Goal: Communication & Community: Answer question/provide support

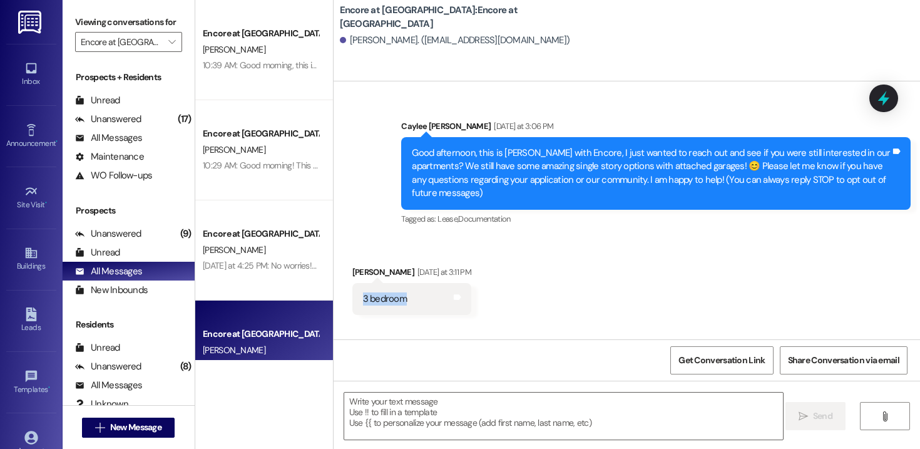
scroll to position [173, 0]
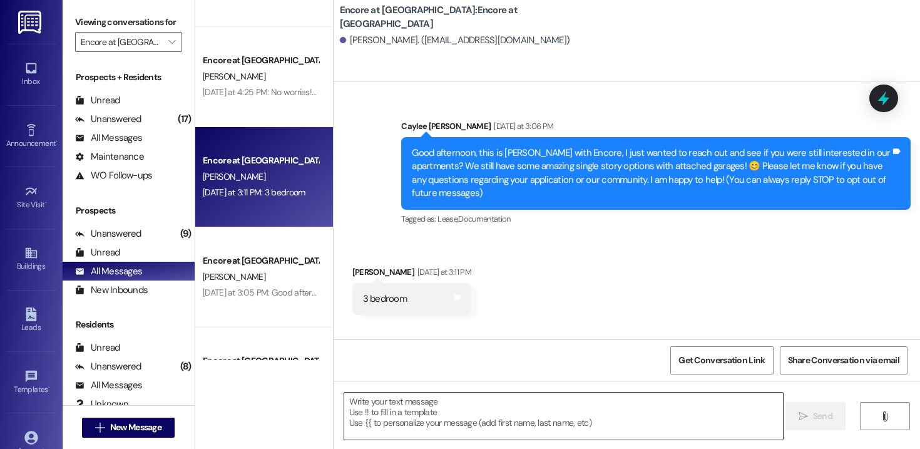
click at [430, 440] on div at bounding box center [564, 416] width 440 height 48
click at [429, 428] on textarea at bounding box center [563, 415] width 439 height 47
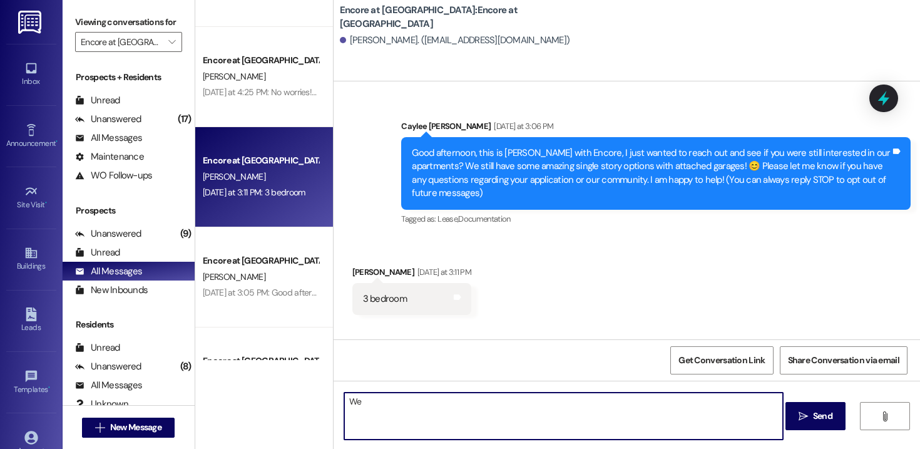
type textarea "W"
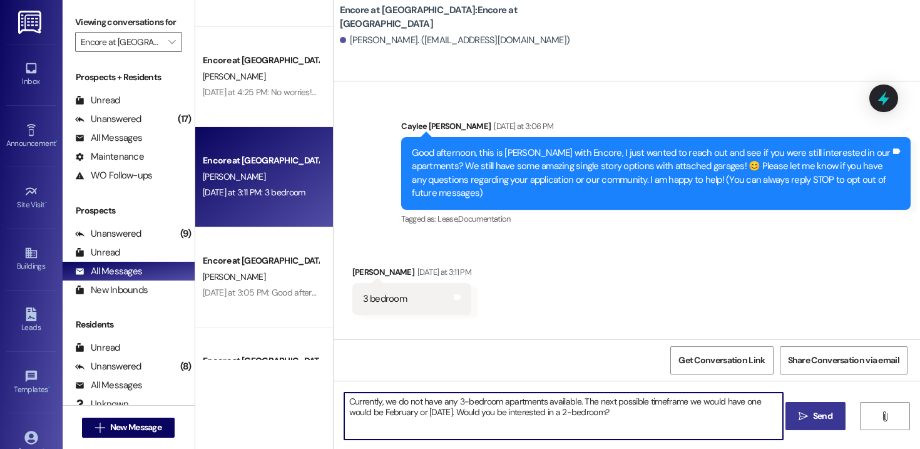
type textarea "Currently, we do not have any 3-bedroom apartments available. The next possible…"
click at [791, 412] on button " Send" at bounding box center [815, 416] width 61 height 28
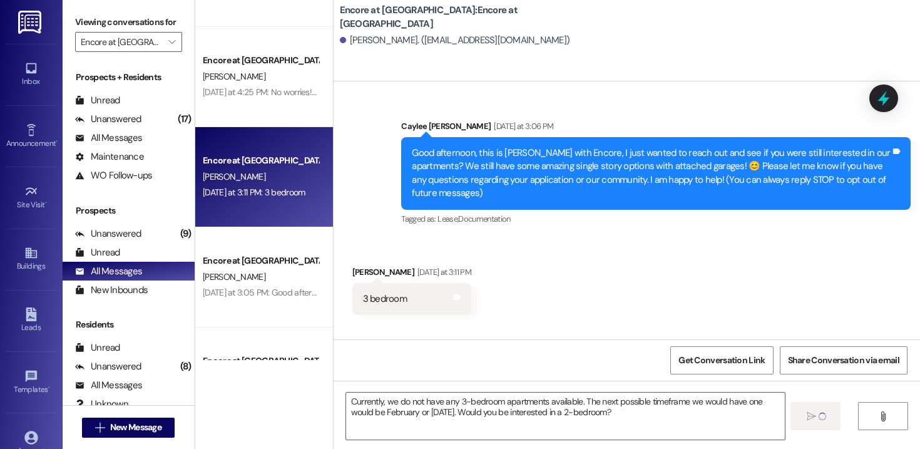
scroll to position [73, 0]
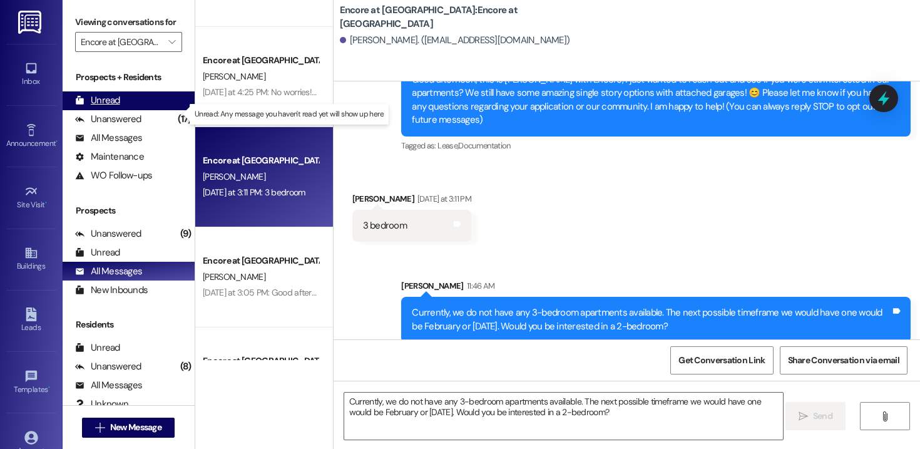
click at [117, 107] on div "Unread" at bounding box center [97, 100] width 45 height 13
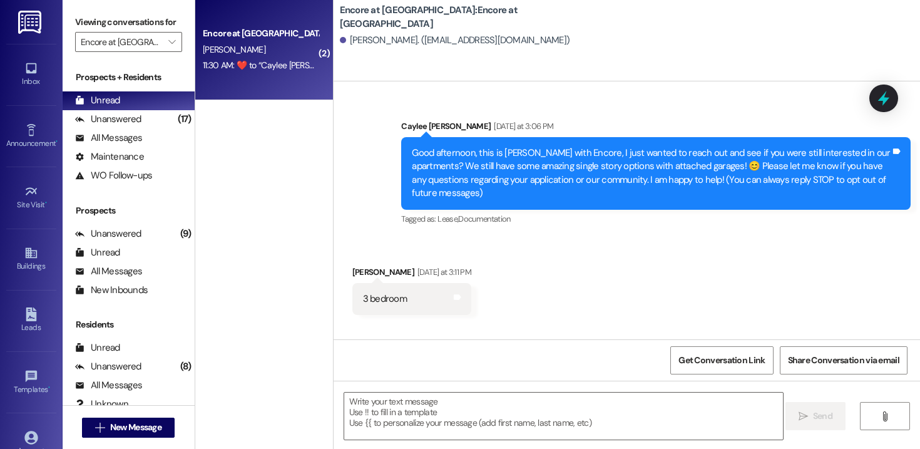
click at [277, 69] on div "11:30 AM:  ​❤️​ to “ Caylee [PERSON_NAME] (Encore at [GEOGRAPHIC_DATA]): We do!…" at bounding box center [482, 64] width 558 height 11
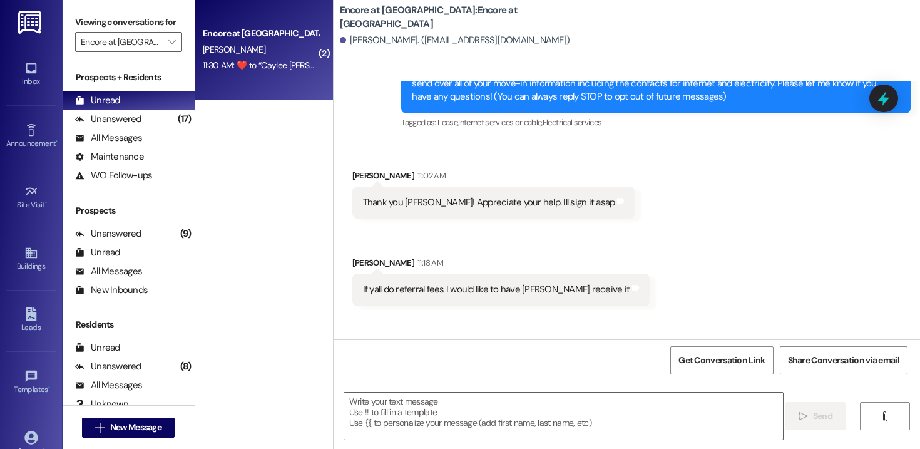
scroll to position [96, 0]
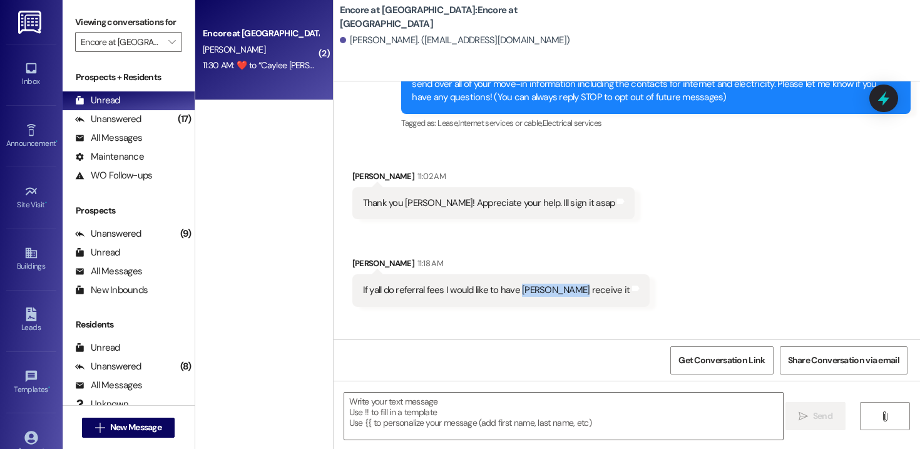
drag, startPoint x: 563, startPoint y: 291, endPoint x: 511, endPoint y: 291, distance: 51.3
click at [511, 291] on div "If yall do referral fees I would like to have [PERSON_NAME] receive it" at bounding box center [496, 289] width 267 height 13
copy div "[PERSON_NAME]"
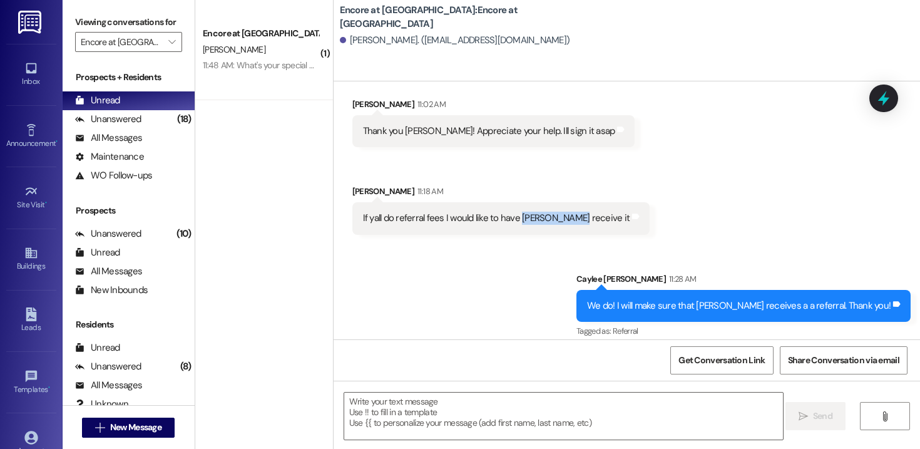
scroll to position [266, 0]
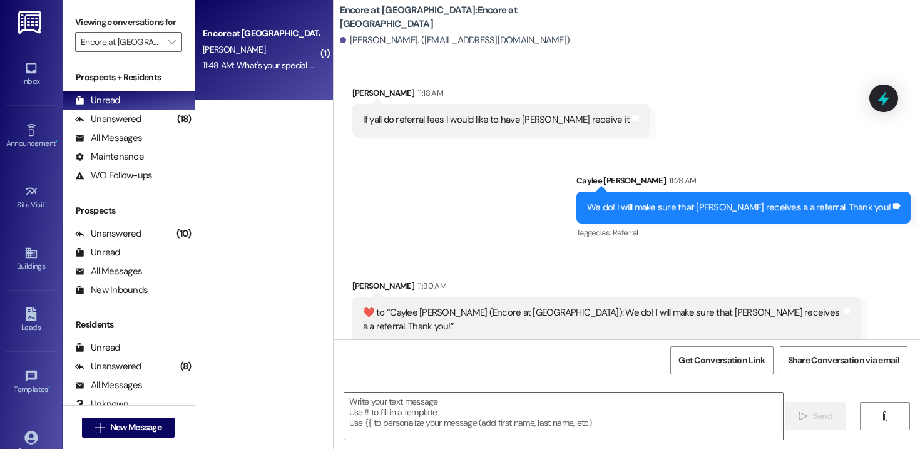
click at [257, 63] on div "11:48 AM: What's your special on 2 bedrooms 11:48 AM: What's your special on 2 …" at bounding box center [284, 64] width 162 height 11
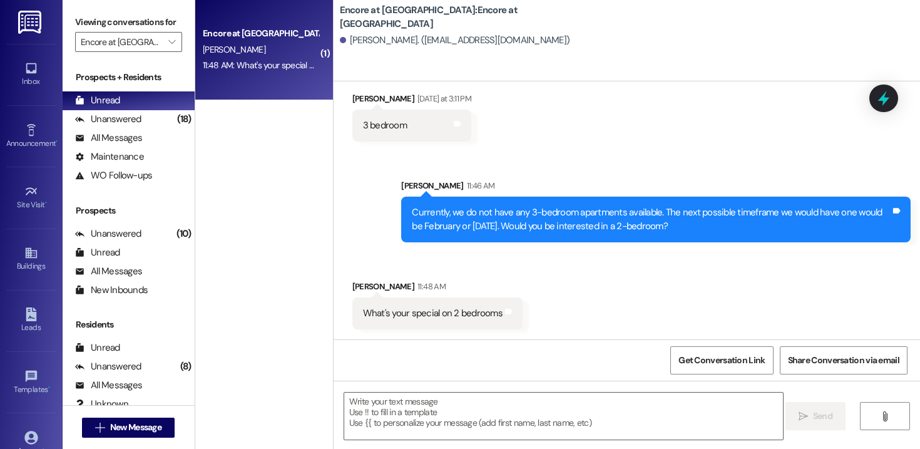
scroll to position [160, 0]
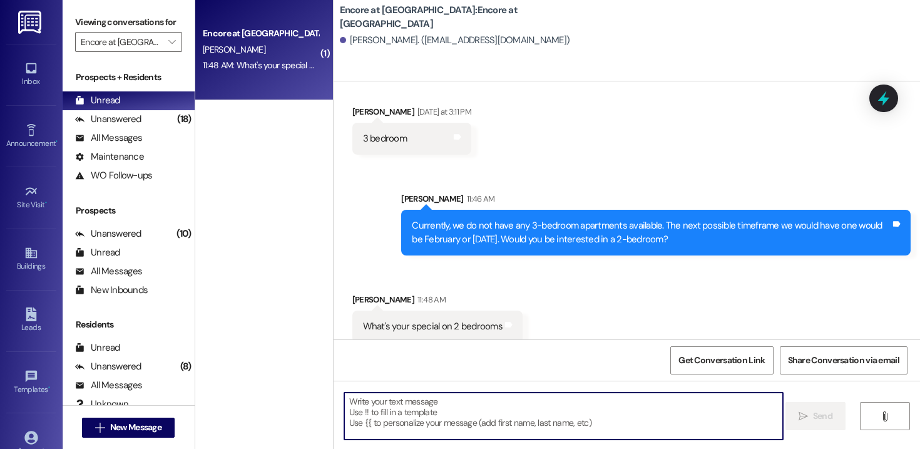
click at [410, 392] on textarea at bounding box center [563, 415] width 439 height 47
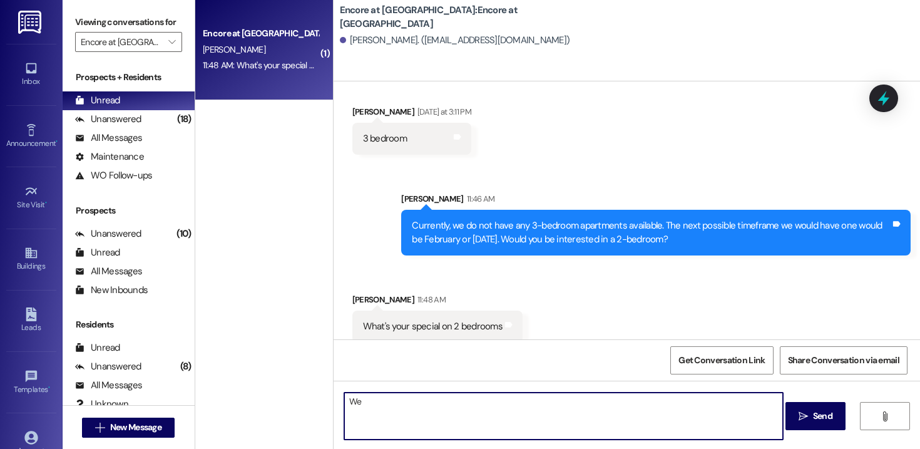
type textarea "W"
type textarea "A"
type textarea "w"
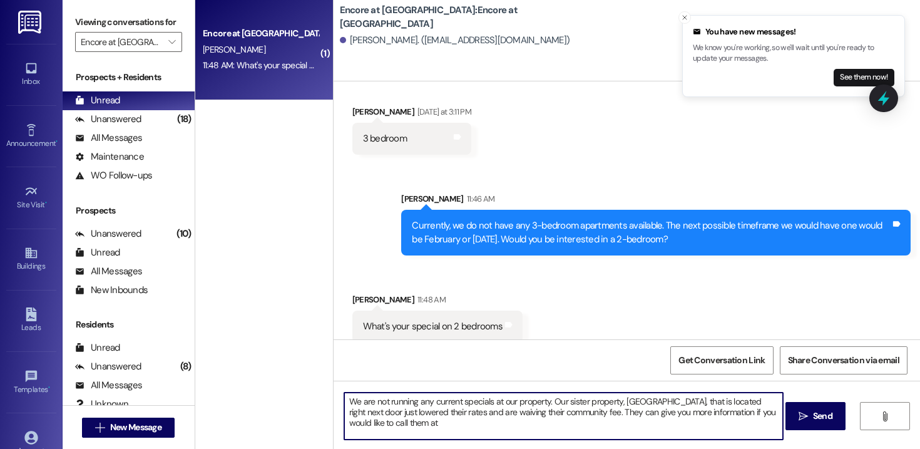
paste textarea "[PHONE_NUMBER]"
click at [519, 423] on textarea "We are not running any current specials at our property. Our sister property, […" at bounding box center [563, 415] width 439 height 47
click at [502, 421] on textarea "We are not running any current specials at our property. Our sister property, […" at bounding box center [563, 415] width 439 height 47
click at [571, 424] on textarea "We are not running any current specials at our property. Our sister property, […" at bounding box center [563, 415] width 439 height 47
click at [359, 400] on textarea "We are not running any current specials at our property. Our sister property, […" at bounding box center [563, 415] width 439 height 47
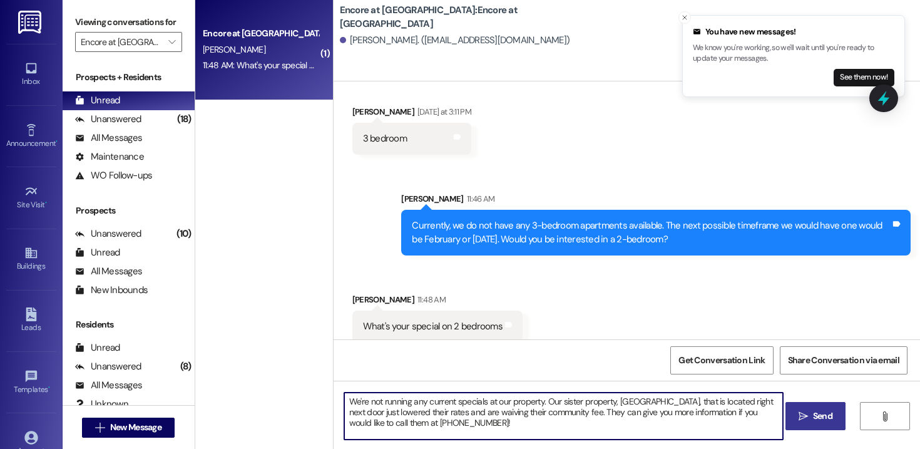
type textarea "We're not running any current specials at our property. Our sister property, [G…"
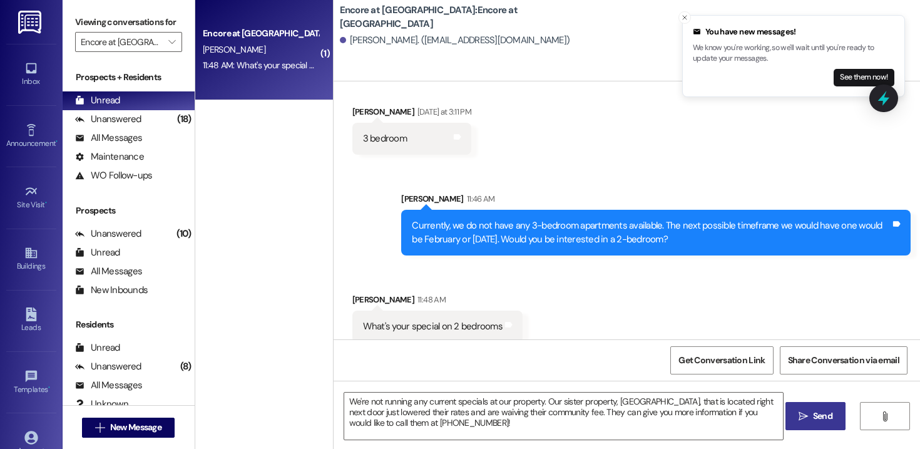
click at [805, 420] on icon "" at bounding box center [802, 416] width 9 height 10
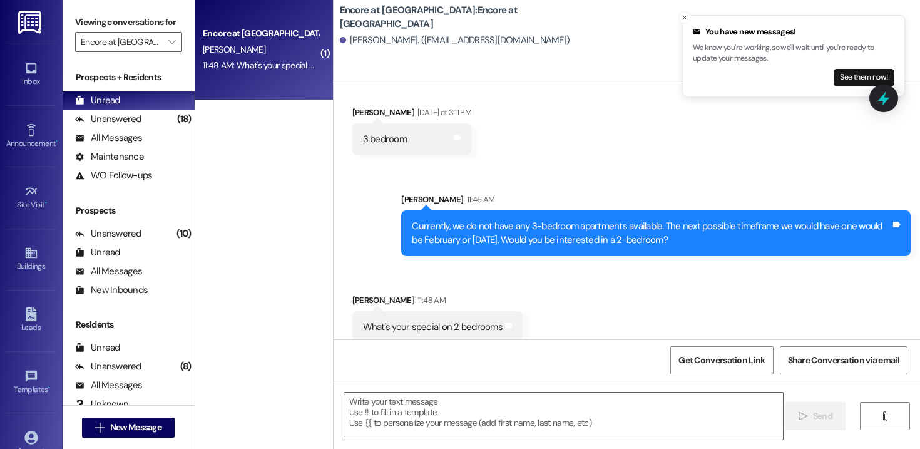
scroll to position [274, 0]
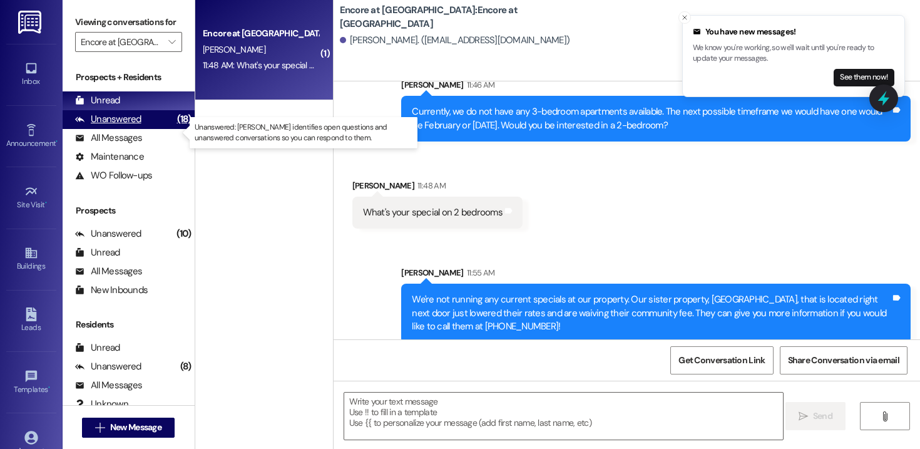
click at [104, 129] on div "Unanswered (18)" at bounding box center [129, 119] width 132 height 19
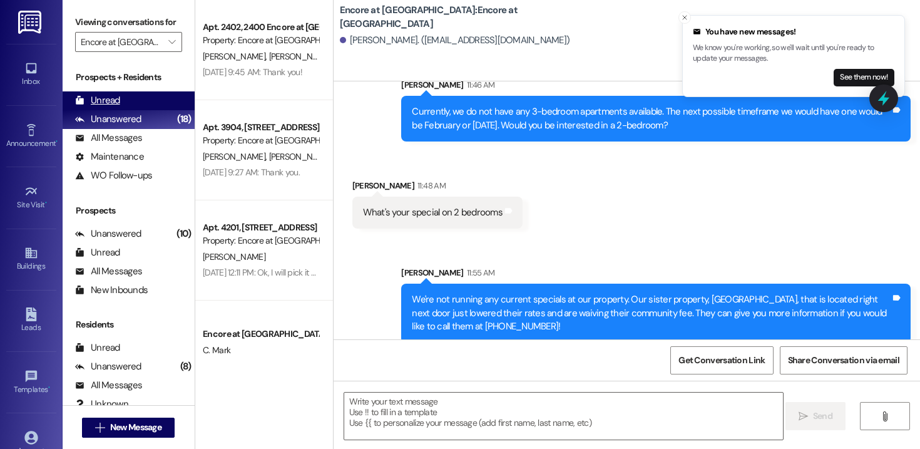
click at [123, 110] on div "Unread (0)" at bounding box center [129, 100] width 132 height 19
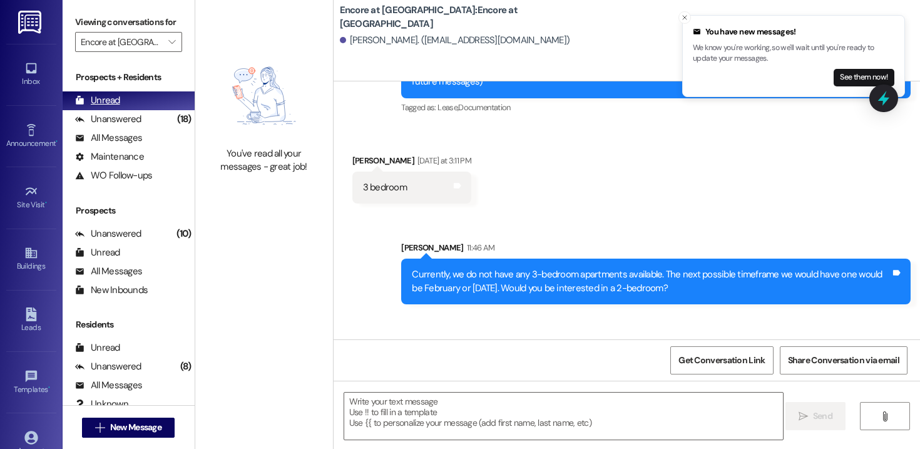
scroll to position [160, 0]
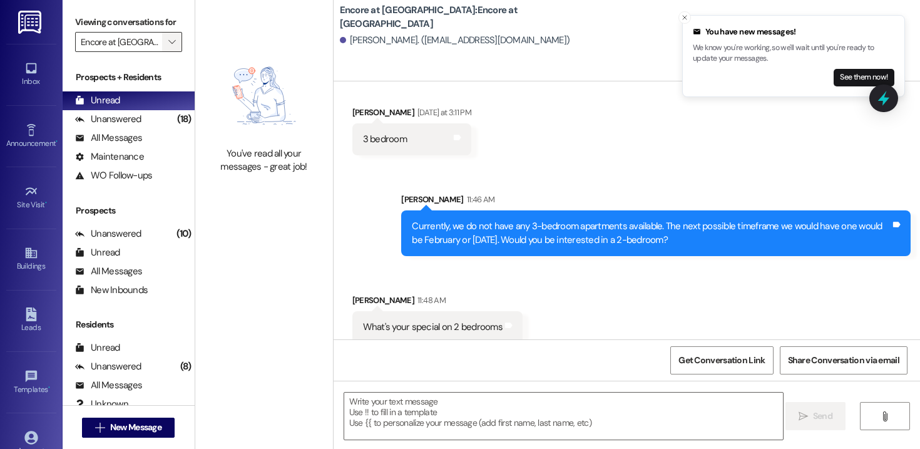
click at [168, 47] on icon "" at bounding box center [171, 42] width 7 height 10
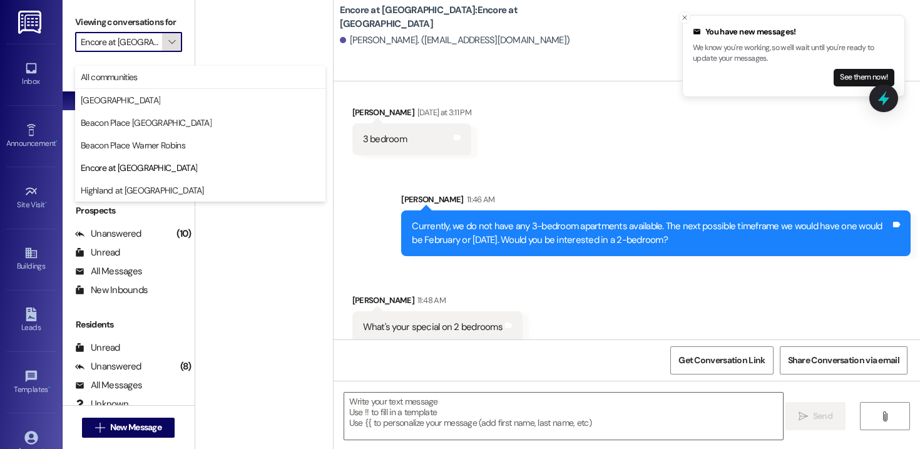
scroll to position [0, 12]
click at [161, 73] on span "All communities" at bounding box center [200, 77] width 239 height 13
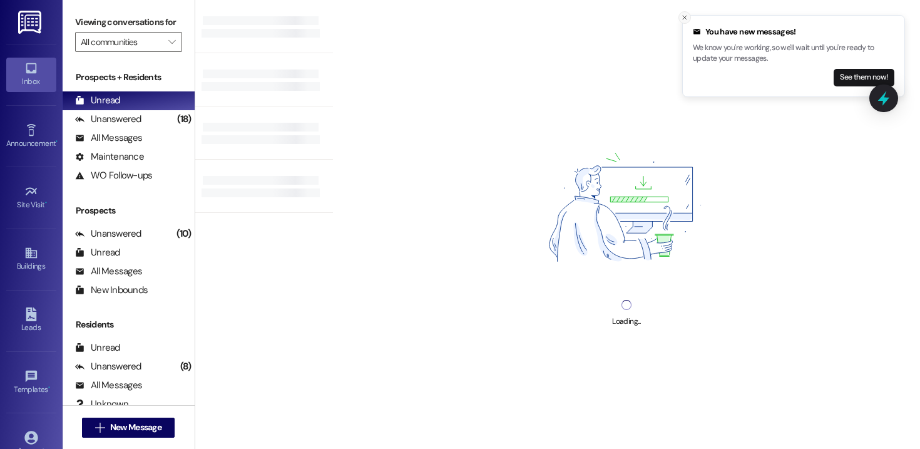
click at [684, 17] on line "Close toast" at bounding box center [685, 18] width 4 height 4
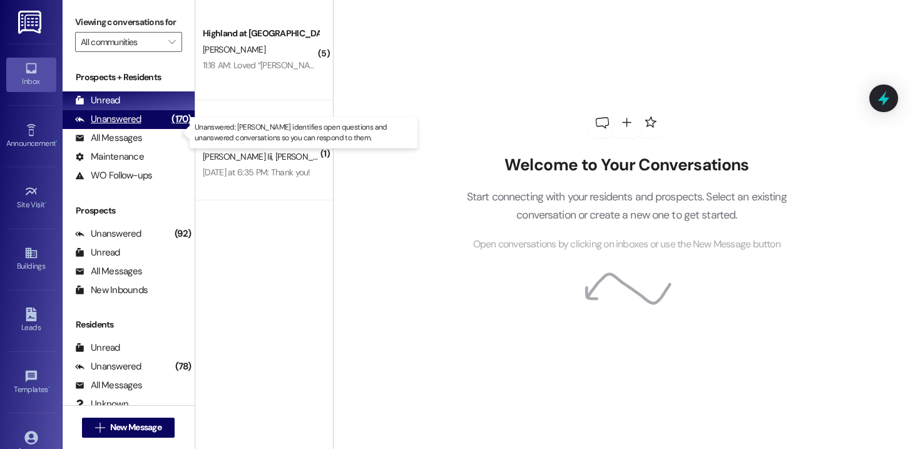
click at [143, 129] on div "Unanswered (170)" at bounding box center [129, 119] width 132 height 19
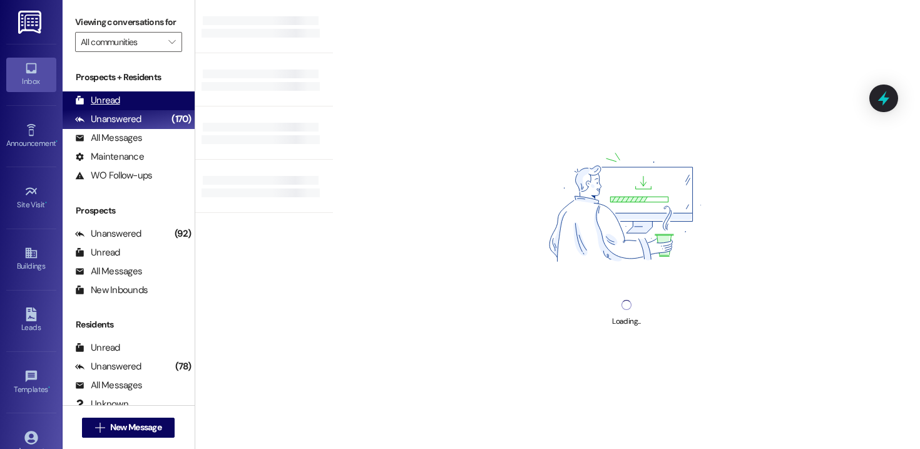
click at [118, 107] on div "Unread" at bounding box center [97, 100] width 45 height 13
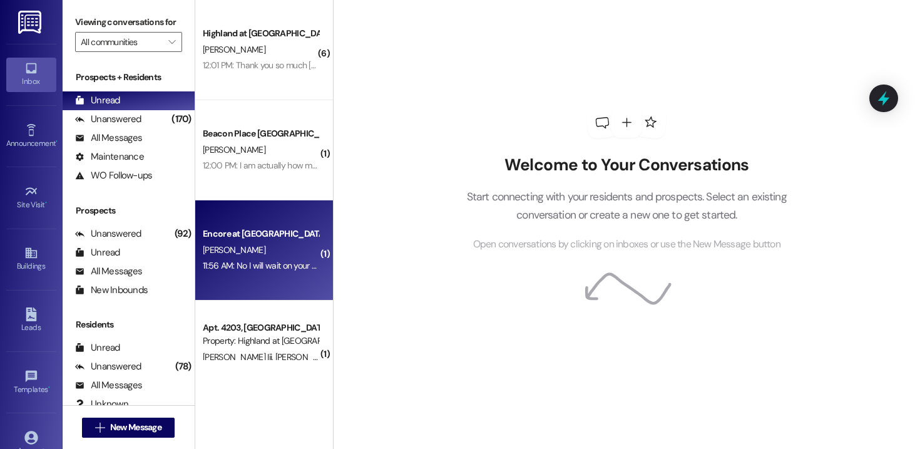
click at [278, 256] on div "[PERSON_NAME]" at bounding box center [260, 250] width 118 height 16
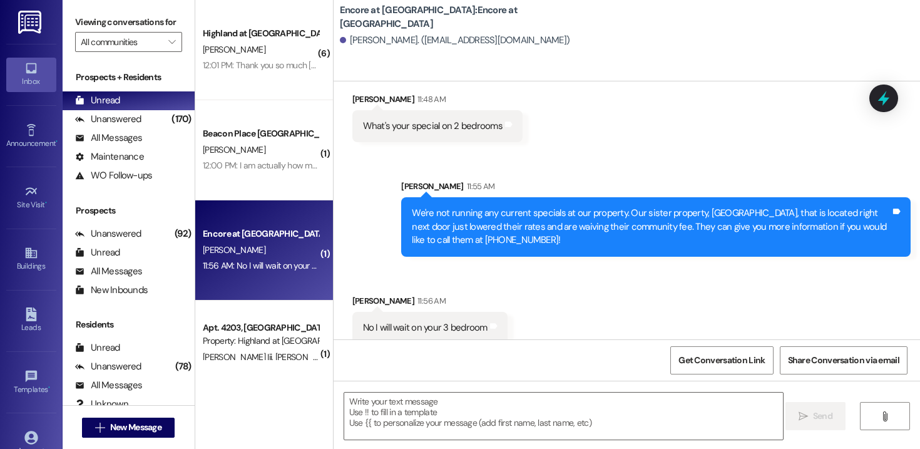
scroll to position [361, 0]
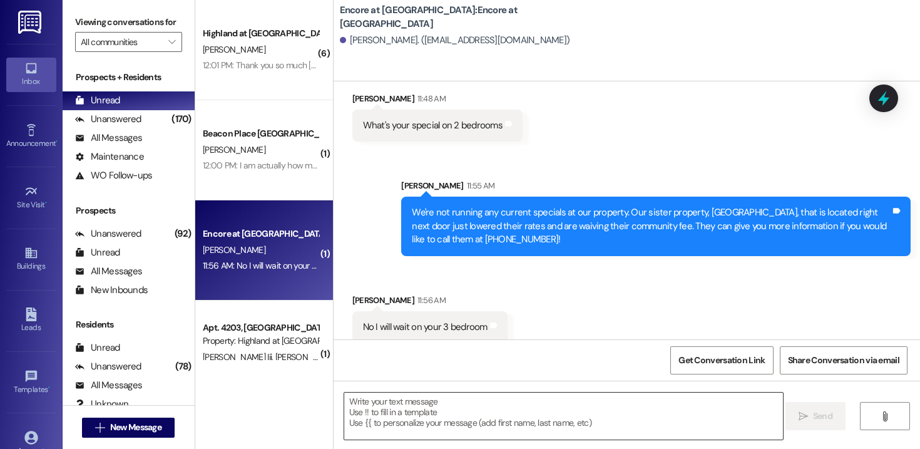
click at [420, 412] on textarea at bounding box center [563, 415] width 439 height 47
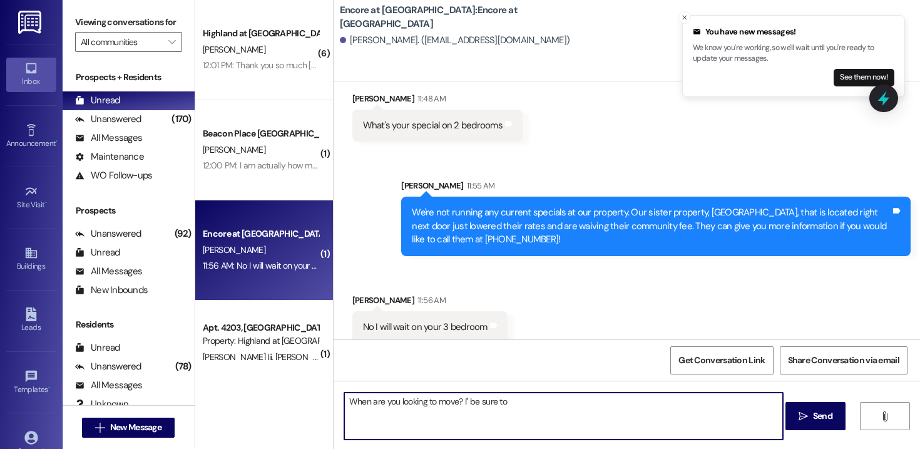
click at [461, 402] on textarea "When are you looking to move? I'' be sure to" at bounding box center [563, 415] width 439 height 47
click at [546, 396] on textarea "When are you looking to move? I'll be sure to" at bounding box center [563, 415] width 439 height 47
type textarea "When are you looking to move? I'll be sure to add you to the waiting list."
click at [802, 415] on icon "" at bounding box center [802, 416] width 9 height 10
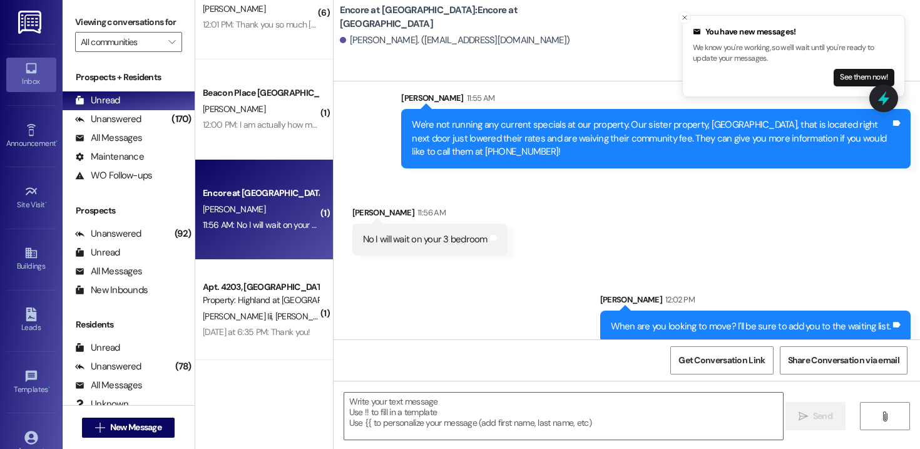
scroll to position [0, 0]
